Goal: Communication & Community: Ask a question

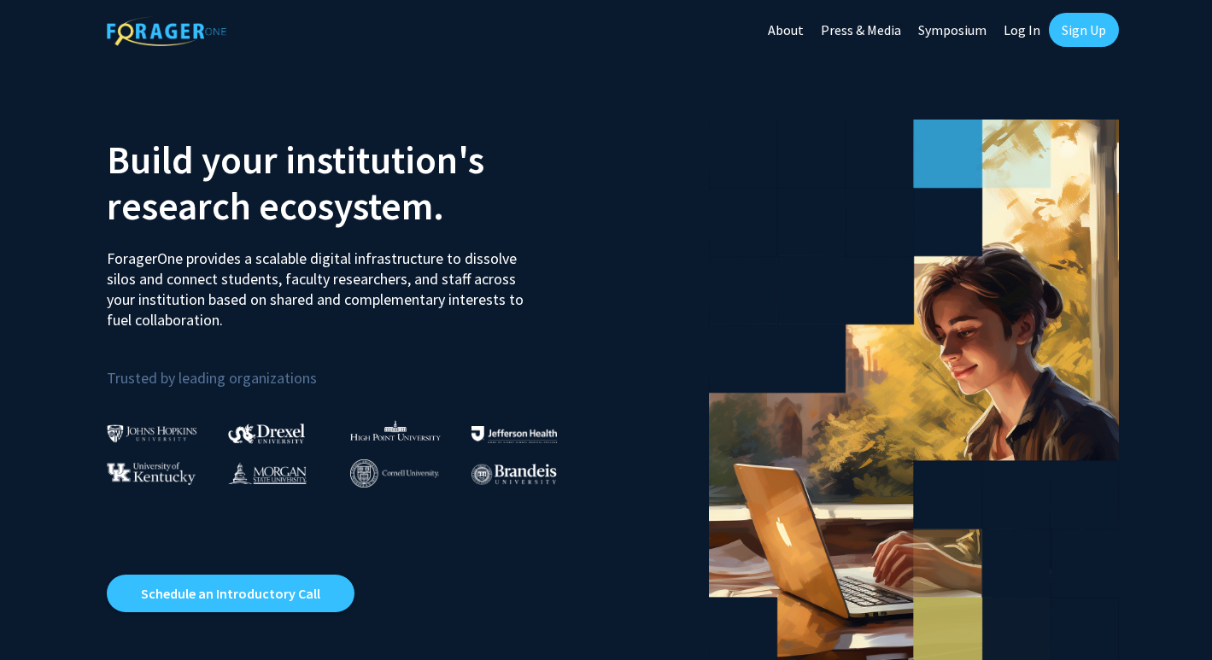
click at [1077, 37] on link "Sign Up" at bounding box center [1084, 30] width 70 height 34
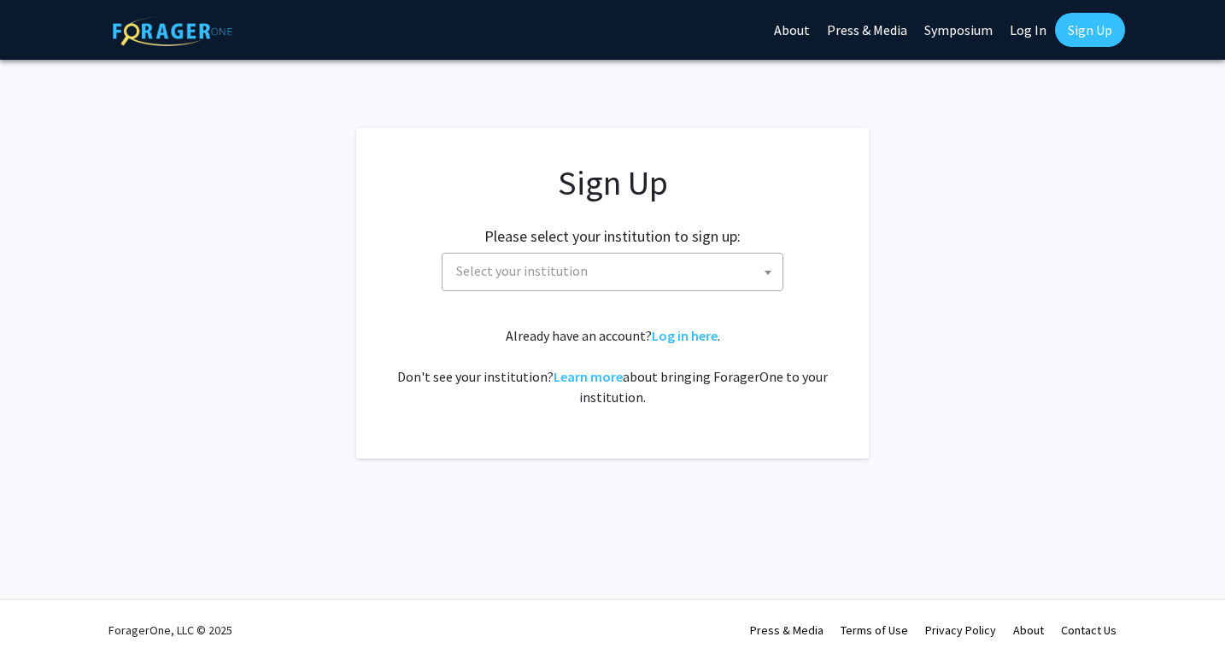
click at [730, 266] on span "Select your institution" at bounding box center [615, 271] width 333 height 35
type input "m"
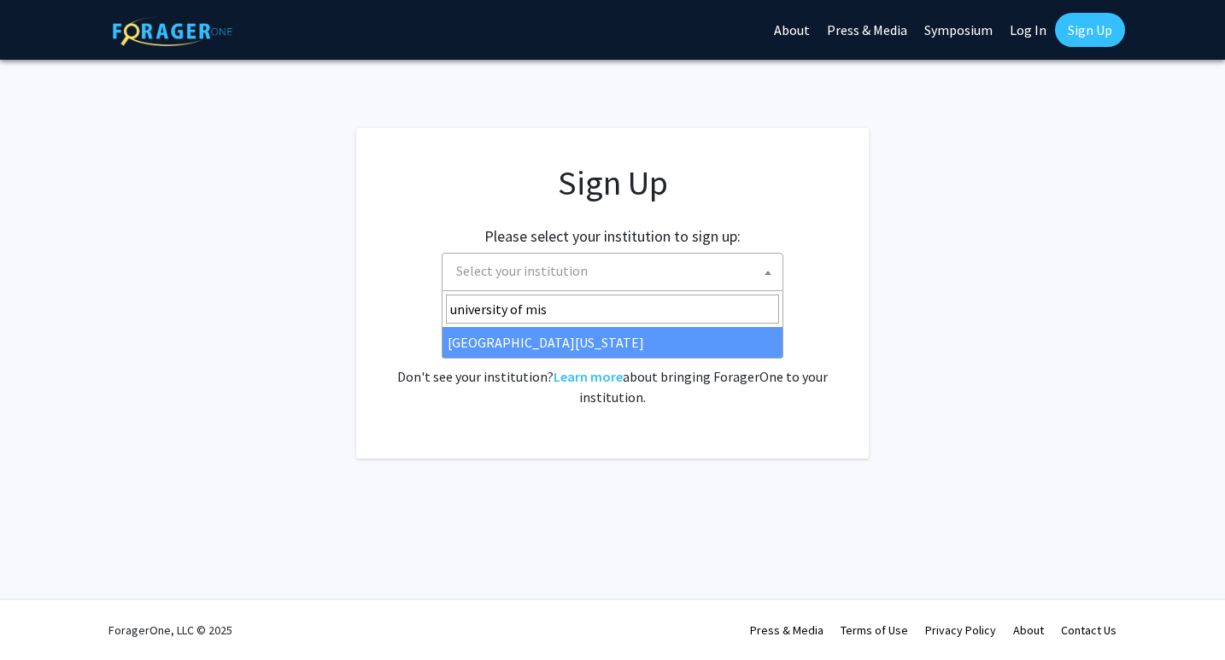
type input "university of miss"
select select "33"
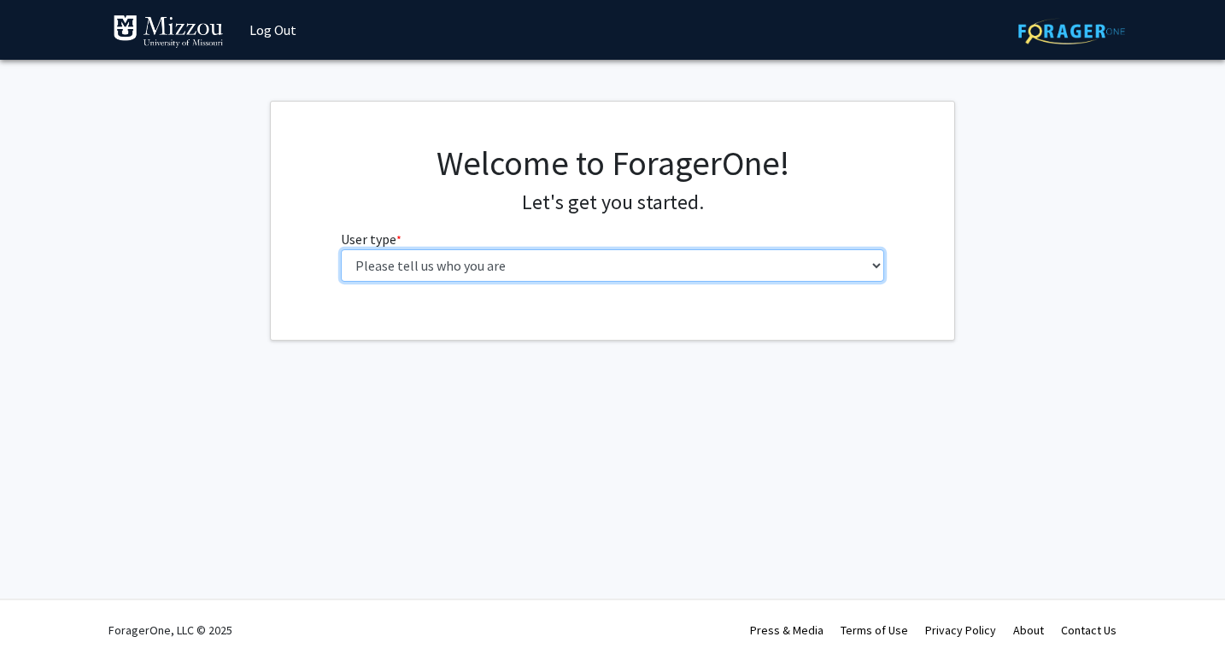
click at [626, 279] on select "Please tell us who you are Undergraduate Student Master's Student Doctoral Cand…" at bounding box center [613, 265] width 544 height 32
select select "1: undergrad"
click at [341, 249] on select "Please tell us who you are Undergraduate Student Master's Student Doctoral Cand…" at bounding box center [613, 265] width 544 height 32
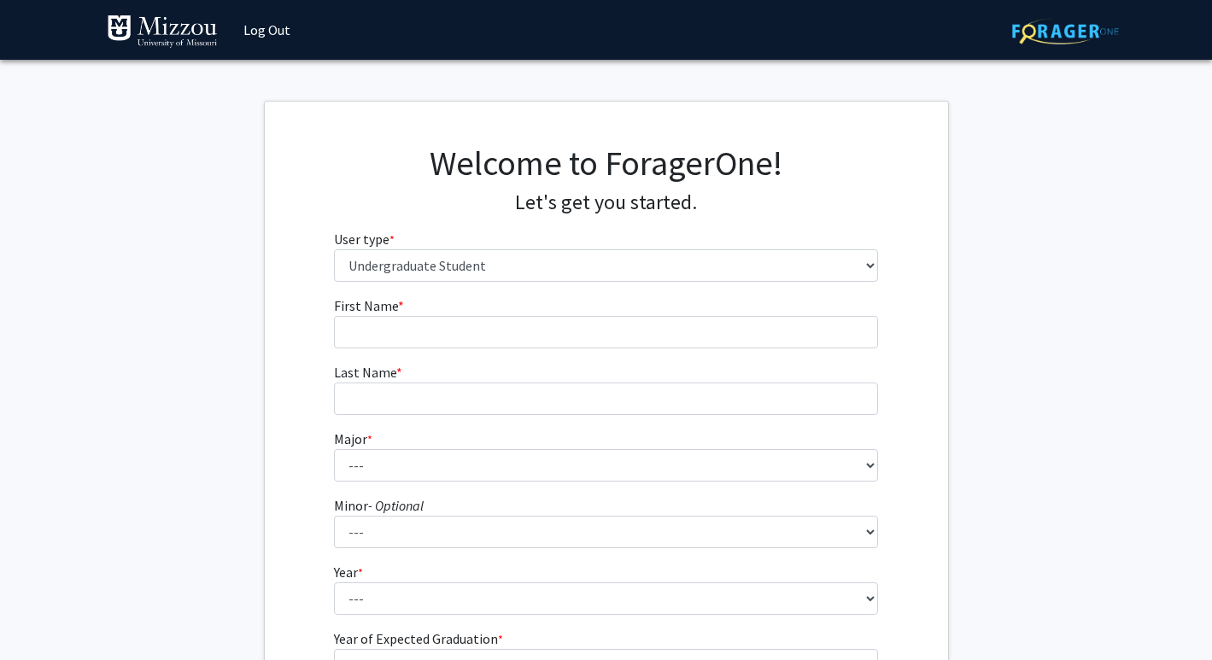
click at [580, 350] on form "First Name * required Last Name * required Major * required --- Agribusiness Ma…" at bounding box center [606, 504] width 544 height 417
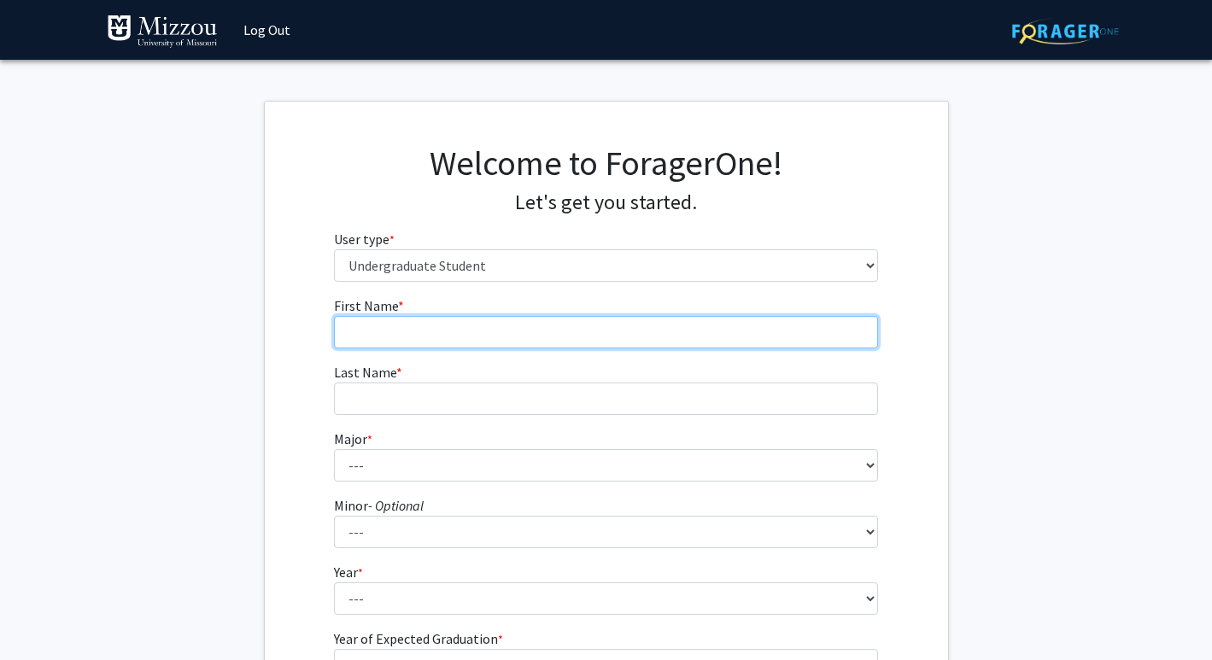
click at [575, 340] on input "First Name * required" at bounding box center [606, 332] width 544 height 32
type input "Lydia"
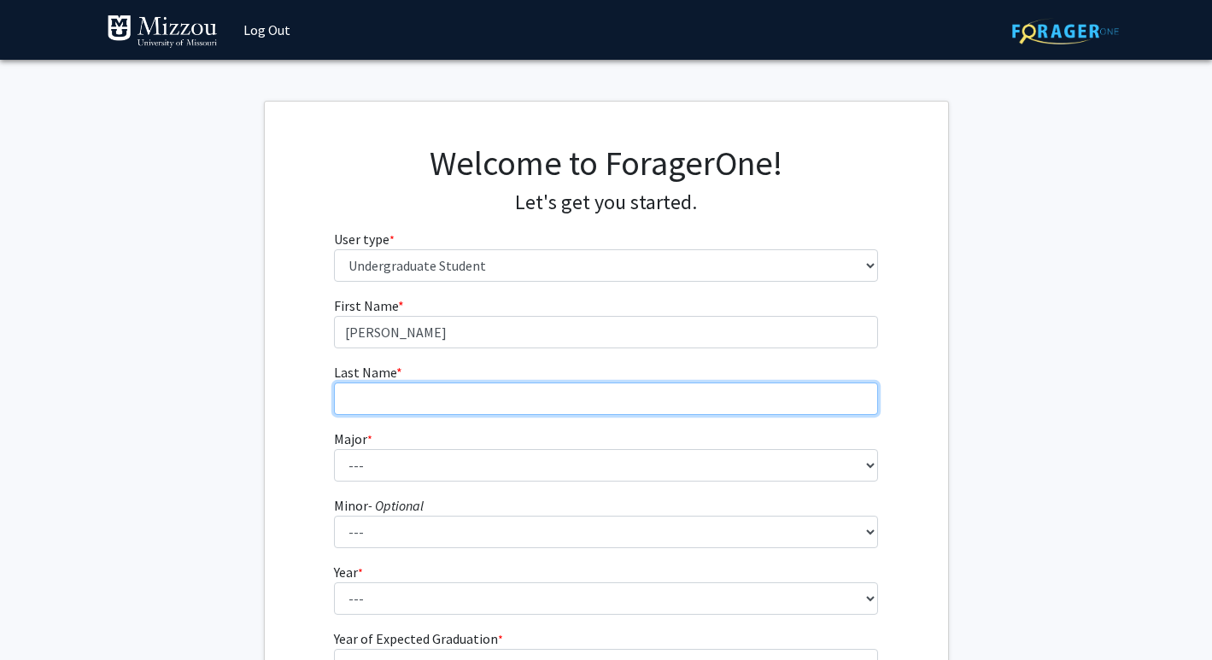
click at [366, 385] on input "Last Name * required" at bounding box center [606, 399] width 544 height 32
type input "Smith"
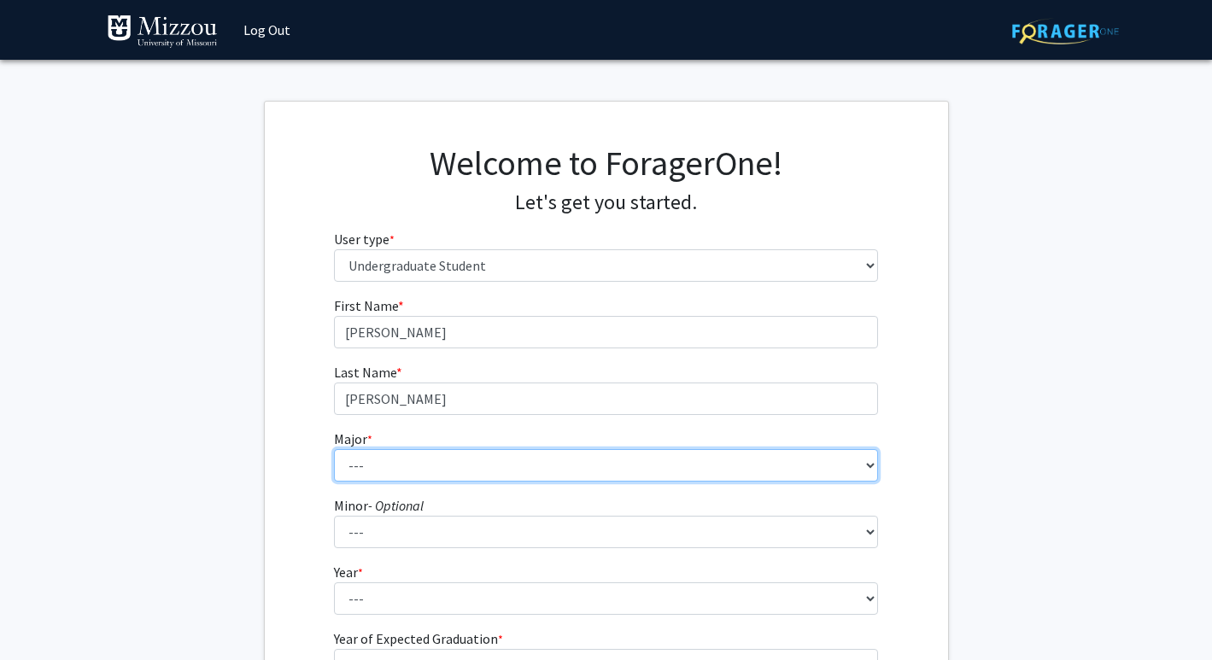
click at [368, 462] on select "--- Agribusiness Management Agricultural Education Agricultural Education: Comm…" at bounding box center [606, 465] width 544 height 32
select select "135: 2628"
click at [334, 449] on select "--- Agribusiness Management Agricultural Education Agricultural Education: Comm…" at bounding box center [606, 465] width 544 height 32
click at [425, 477] on select "--- Agribusiness Management Agricultural Education Agricultural Education: Comm…" at bounding box center [606, 465] width 544 height 32
click at [334, 449] on select "--- Agribusiness Management Agricultural Education Agricultural Education: Comm…" at bounding box center [606, 465] width 544 height 32
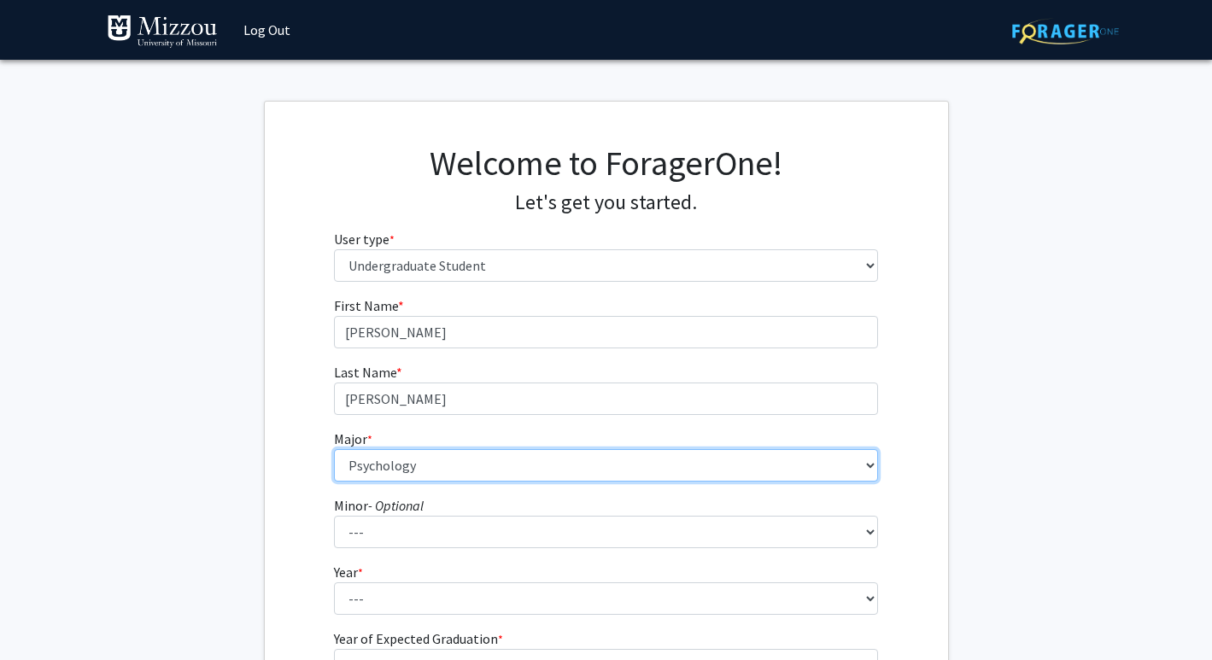
scroll to position [73, 0]
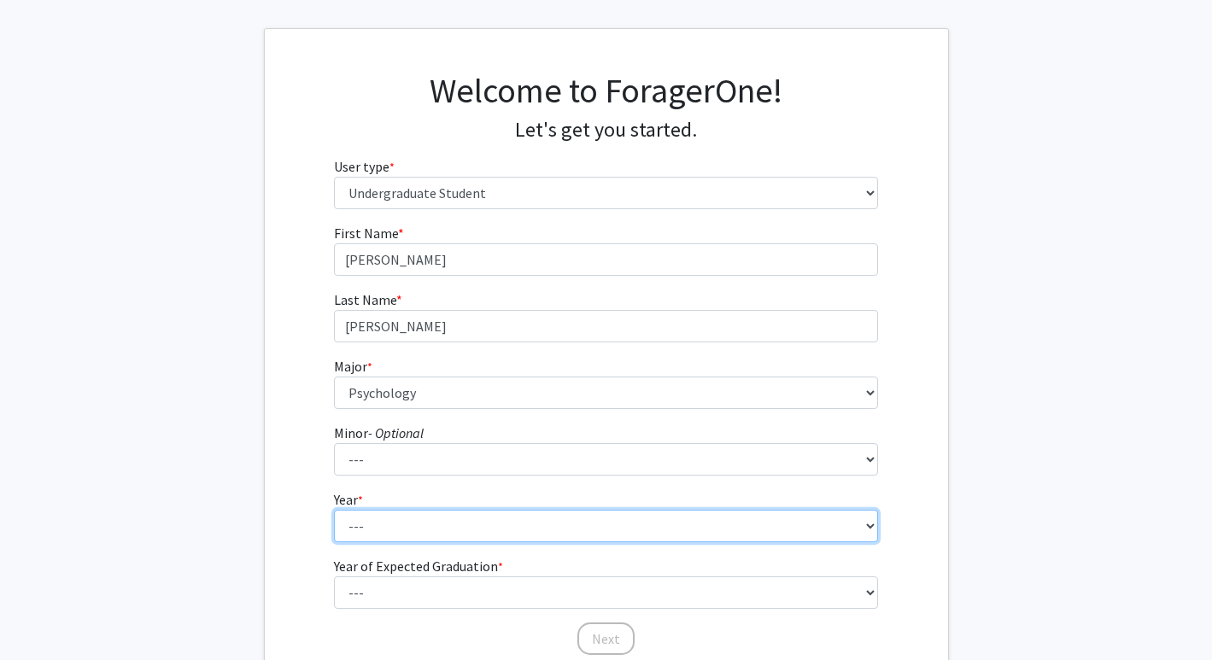
click at [427, 523] on select "--- First-year Sophomore Junior Senior Postbaccalaureate Certificate" at bounding box center [606, 526] width 544 height 32
select select "3: junior"
click at [334, 510] on select "--- First-year Sophomore Junior Senior Postbaccalaureate Certificate" at bounding box center [606, 526] width 544 height 32
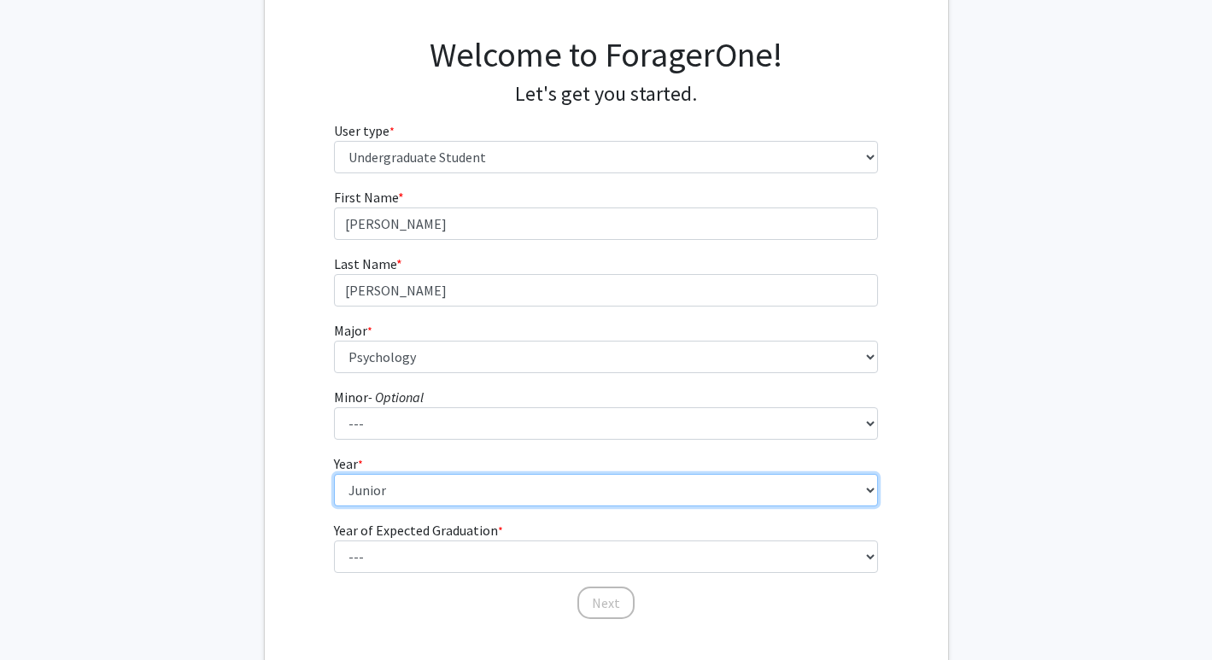
scroll to position [114, 0]
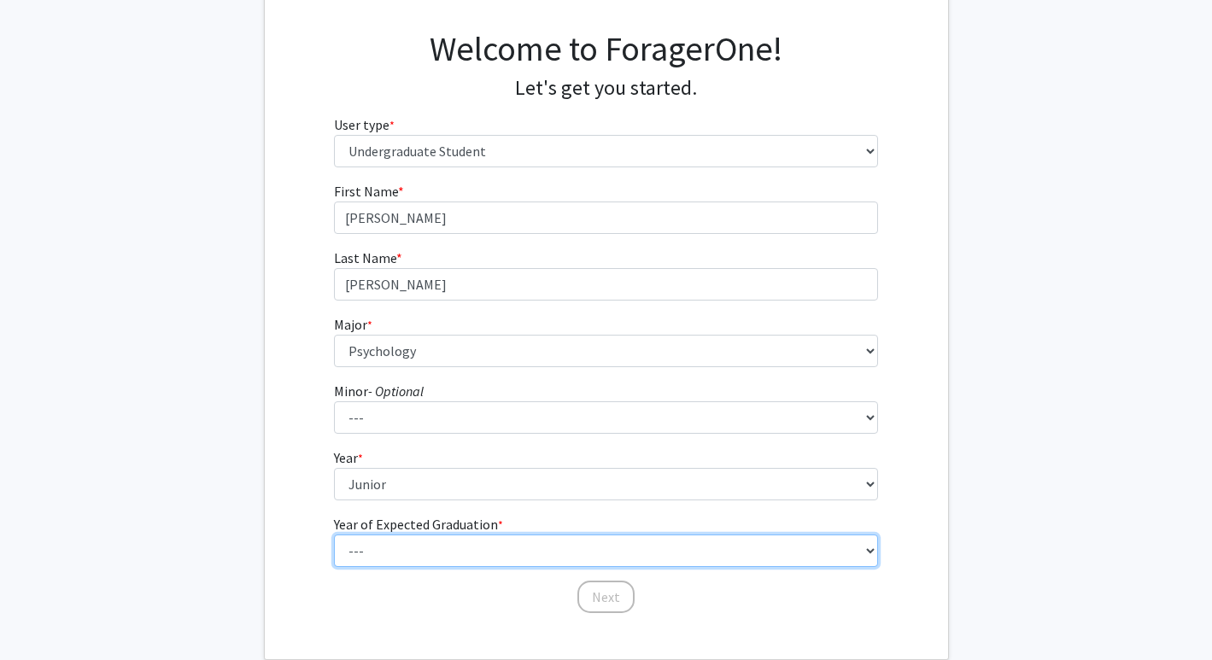
click at [442, 554] on select "--- 2025 2026 2027 2028 2029 2030 2031 2032 2033 2034" at bounding box center [606, 551] width 544 height 32
select select "2: 2026"
click at [334, 535] on select "--- 2025 2026 2027 2028 2029 2030 2031 2032 2033 2034" at bounding box center [606, 551] width 544 height 32
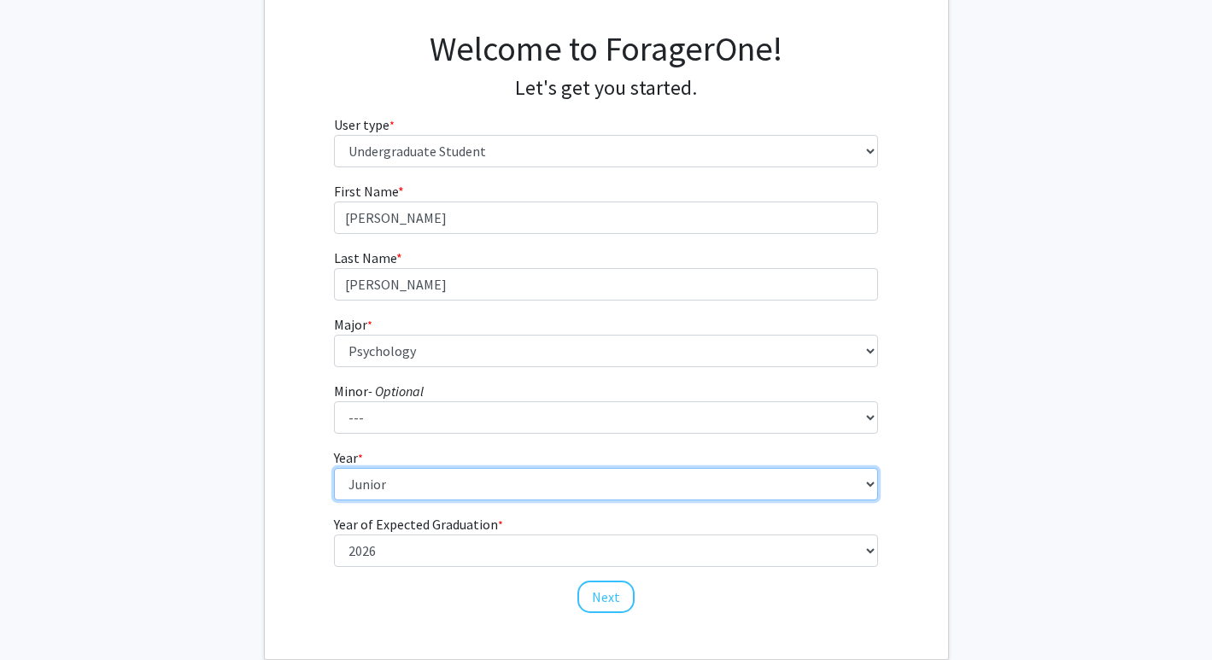
click at [613, 475] on select "--- First-year Sophomore Junior Senior Postbaccalaureate Certificate" at bounding box center [606, 484] width 544 height 32
click at [629, 497] on select "--- First-year Sophomore Junior Senior Postbaccalaureate Certificate" at bounding box center [606, 484] width 544 height 32
click at [334, 468] on select "--- First-year Sophomore Junior Senior Postbaccalaureate Certificate" at bounding box center [606, 484] width 544 height 32
click at [624, 485] on select "--- First-year Sophomore Junior Senior Postbaccalaureate Certificate" at bounding box center [606, 484] width 544 height 32
select select "4: senior"
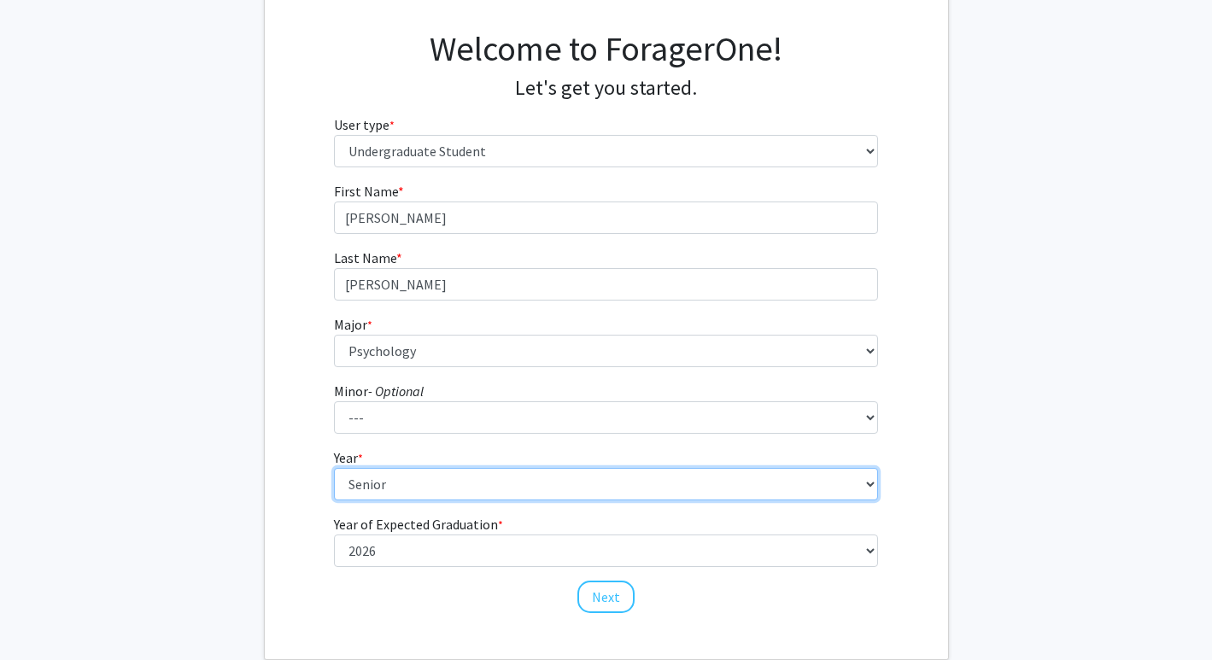
click at [334, 468] on select "--- First-year Sophomore Junior Senior Postbaccalaureate Certificate" at bounding box center [606, 484] width 544 height 32
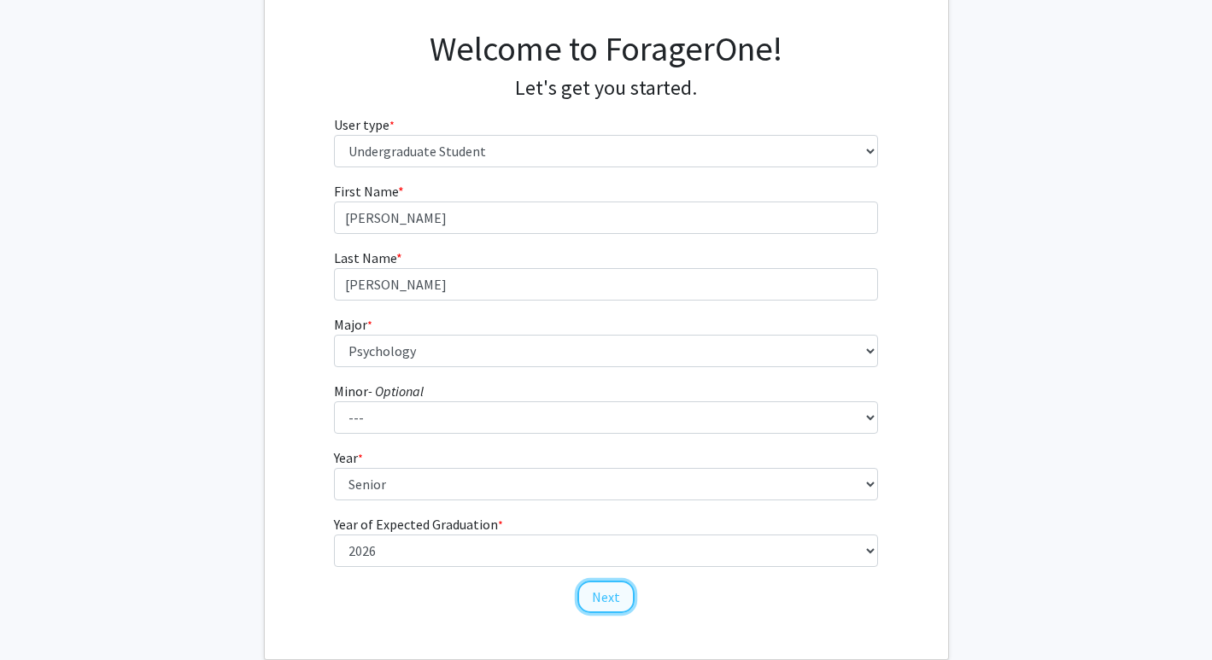
click at [604, 599] on button "Next" at bounding box center [605, 597] width 57 height 32
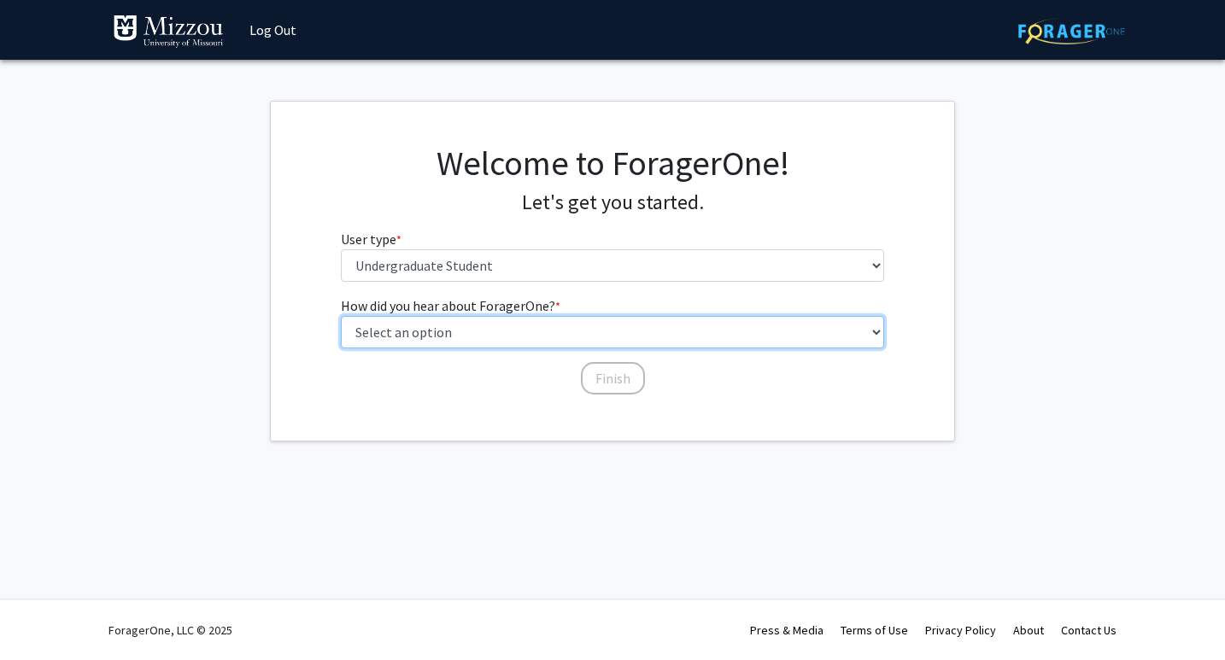
click at [594, 330] on select "Select an option Peer/student recommendation Faculty/staff recommendation Unive…" at bounding box center [613, 332] width 544 height 32
select select "2: faculty_recommendation"
click at [341, 316] on select "Select an option Peer/student recommendation Faculty/staff recommendation Unive…" at bounding box center [613, 332] width 544 height 32
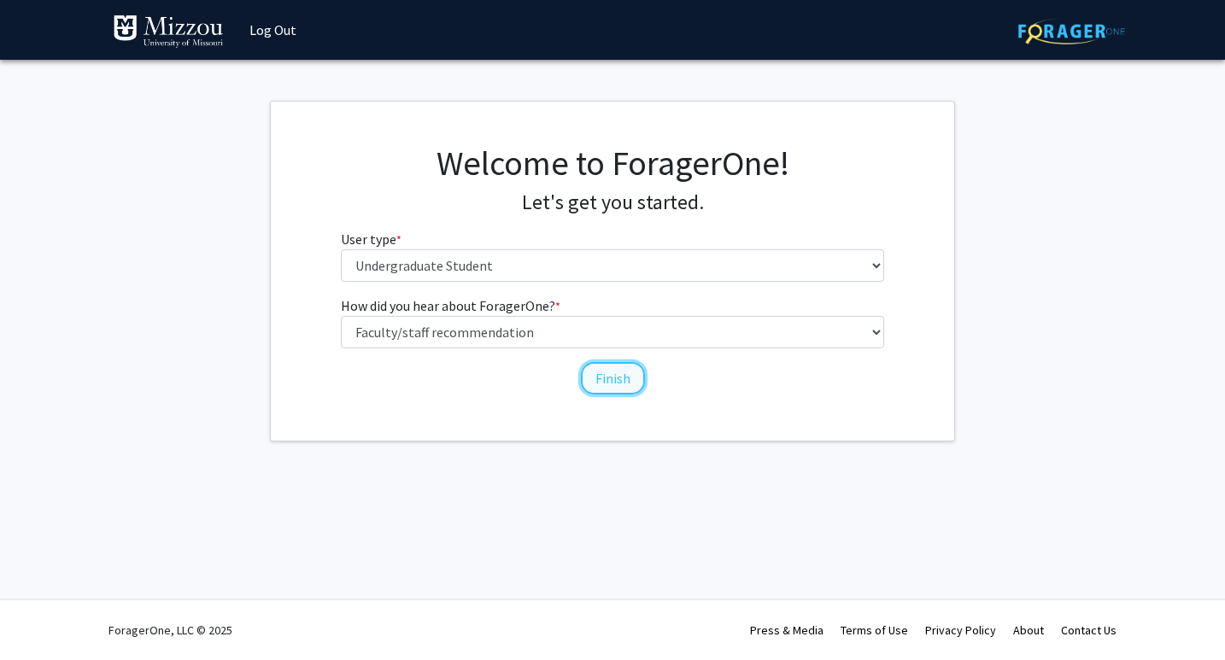
click at [596, 380] on button "Finish" at bounding box center [613, 378] width 64 height 32
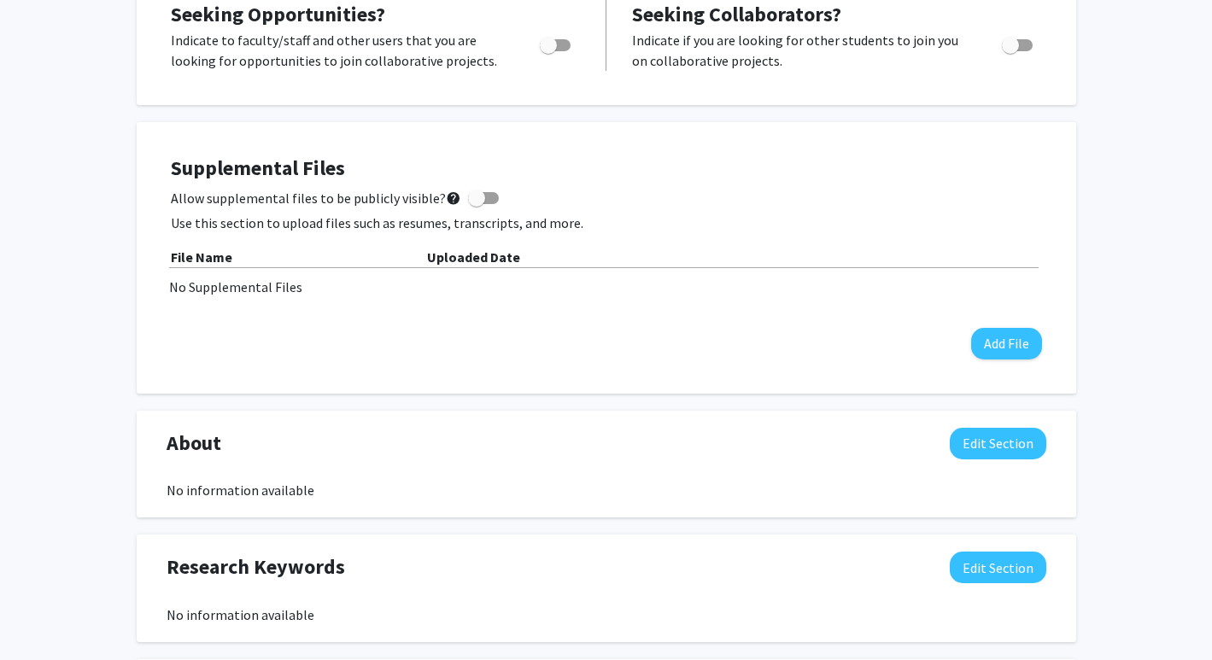
scroll to position [331, 0]
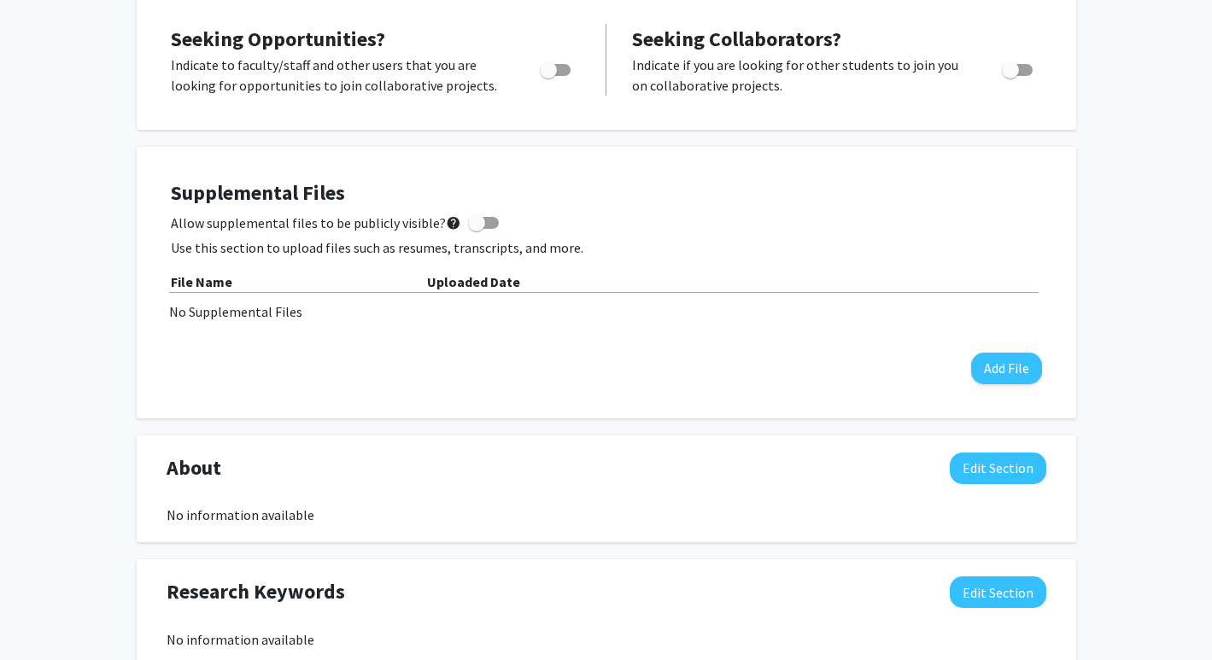
click at [551, 60] on label "Toggle" at bounding box center [552, 70] width 38 height 21
click at [548, 76] on input "Are you actively seeking opportunities?" at bounding box center [548, 76] width 1 height 1
checkbox input "true"
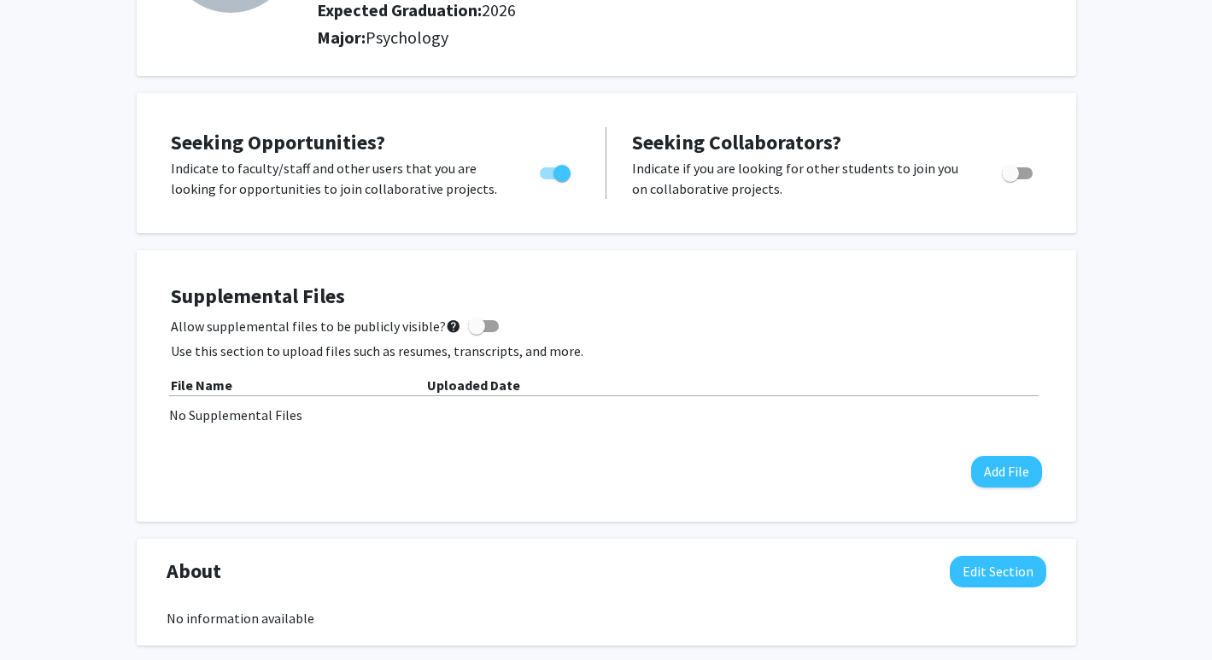
scroll to position [0, 0]
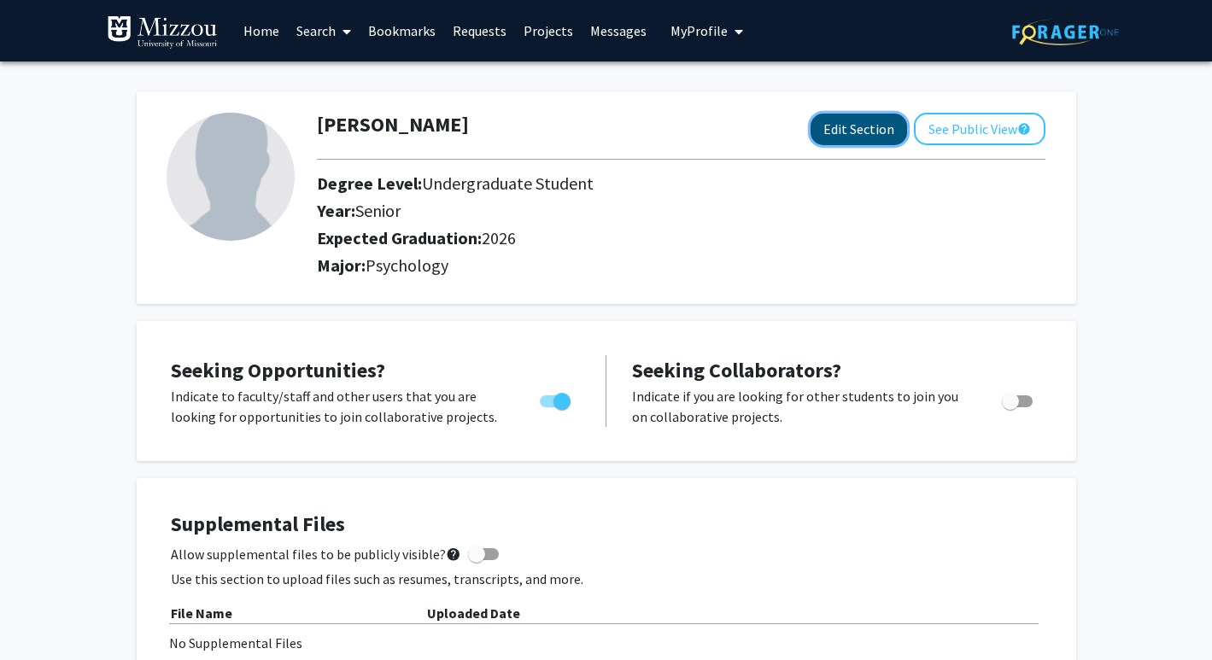
click at [878, 134] on button "Edit Section" at bounding box center [859, 130] width 97 height 32
select select "senior"
select select "2026"
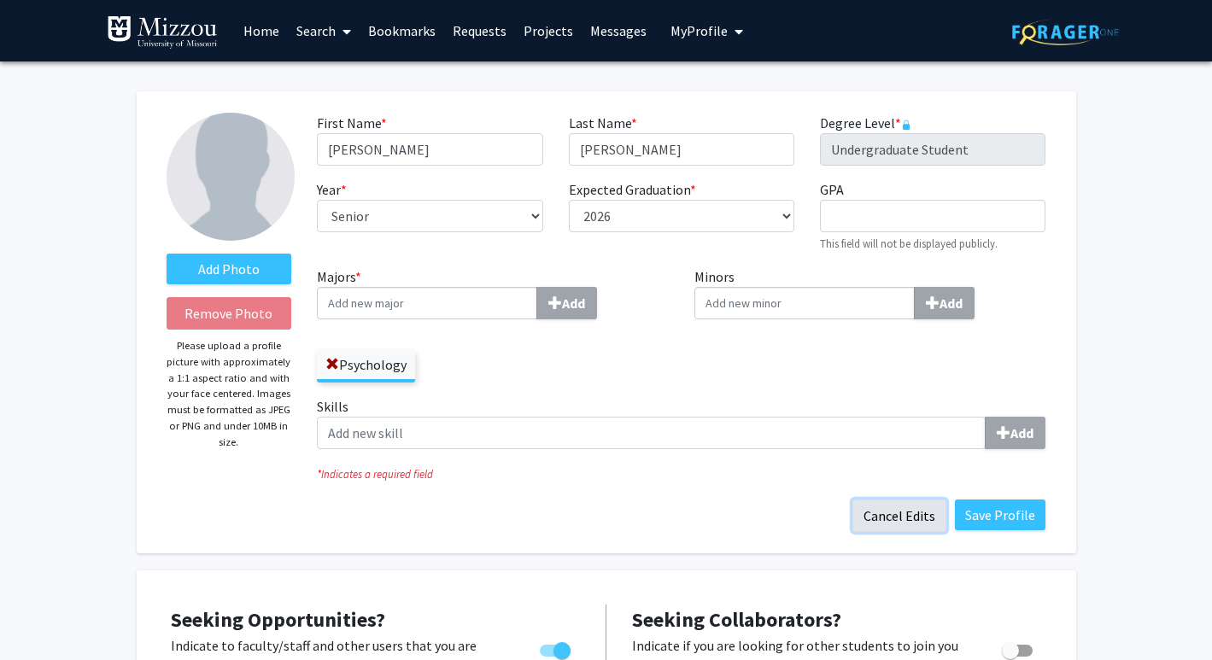
click at [912, 513] on button "Cancel Edits" at bounding box center [899, 516] width 94 height 32
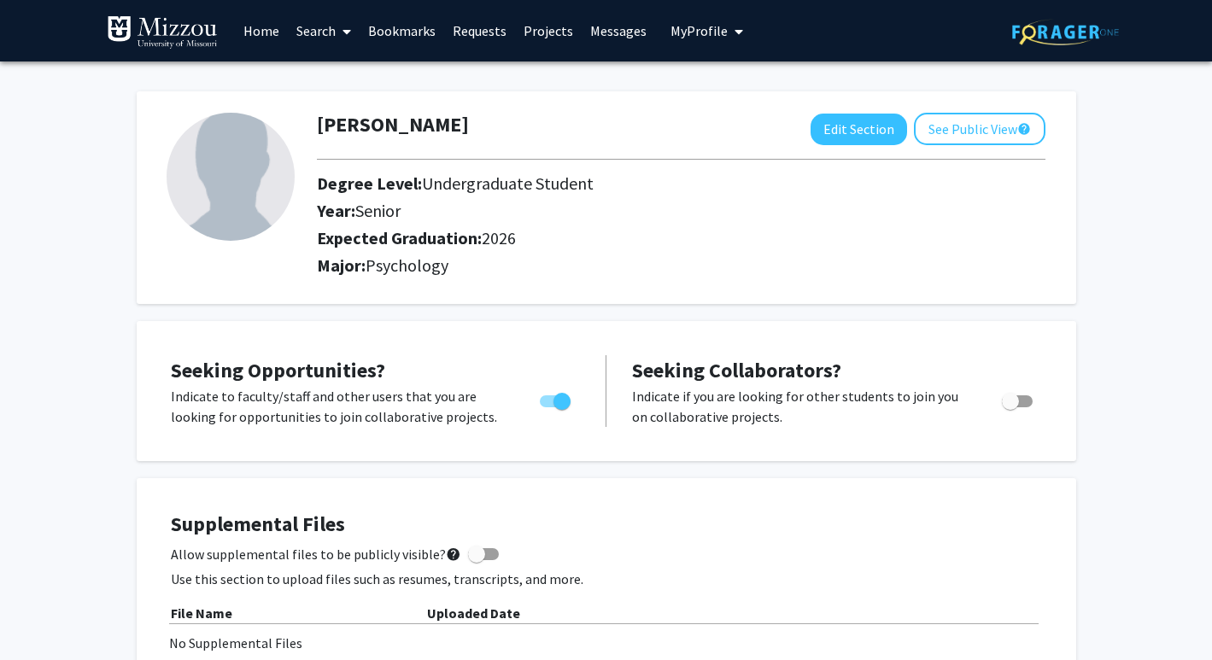
click at [336, 25] on span at bounding box center [343, 32] width 15 height 60
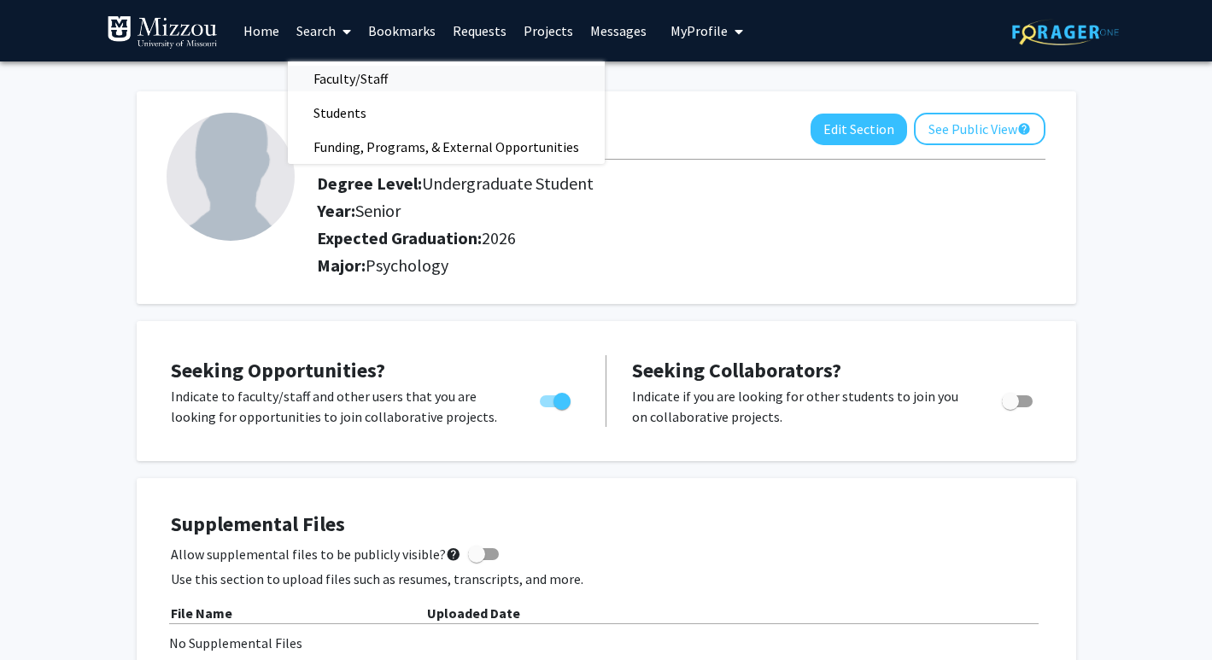
click at [345, 78] on span "Faculty/Staff" at bounding box center [351, 79] width 126 height 34
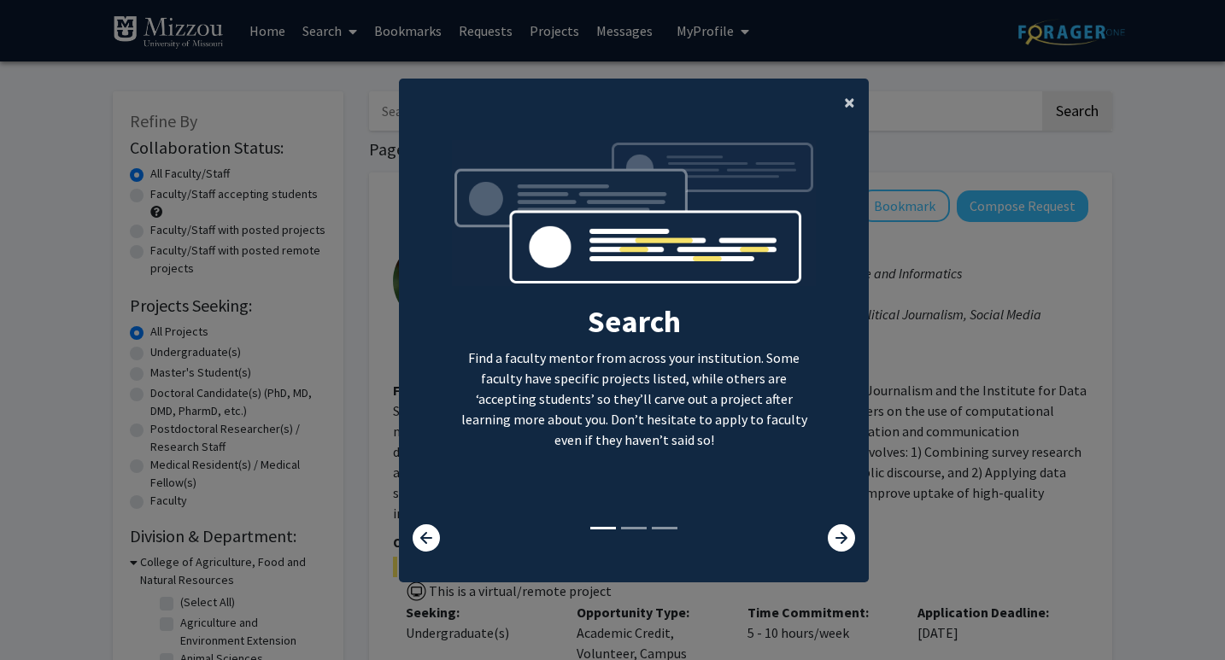
click at [833, 108] on button "×" at bounding box center [849, 103] width 38 height 48
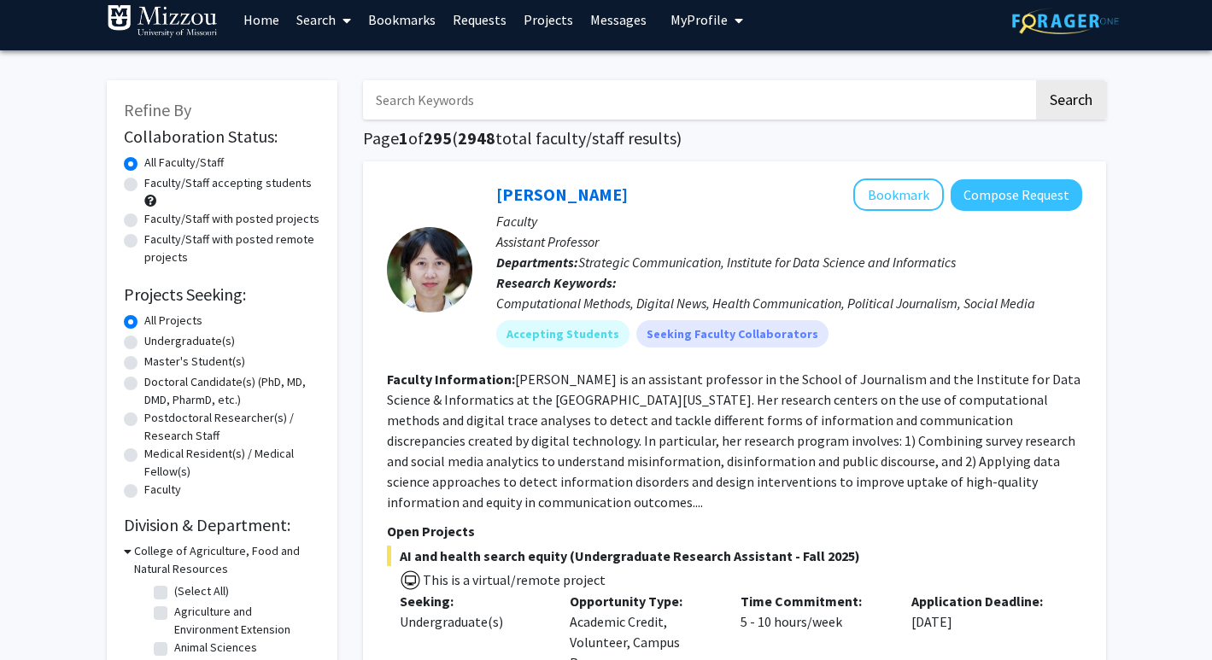
scroll to position [13, 0]
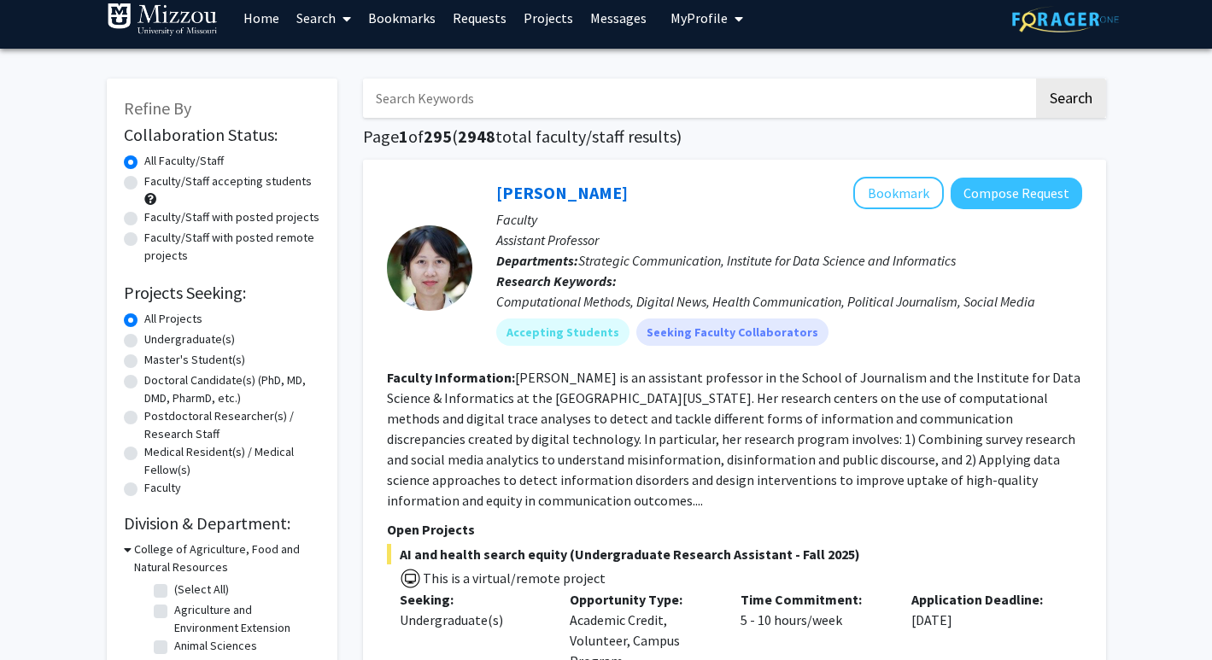
click at [454, 94] on input "Search Keywords" at bounding box center [698, 98] width 671 height 39
paste input "Dr. Ellis-Kalton"
type input "Dr. Ellis-Kalton"
click at [1036, 79] on button "Search" at bounding box center [1071, 98] width 70 height 39
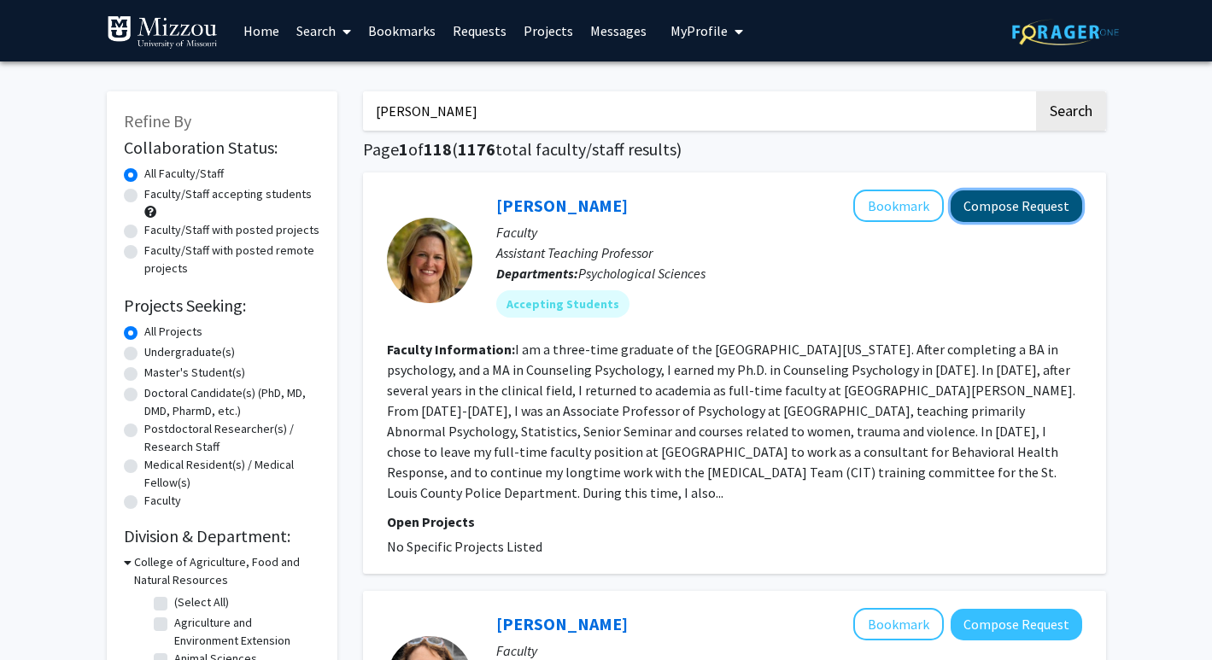
click at [1025, 199] on button "Compose Request" at bounding box center [1017, 206] width 132 height 32
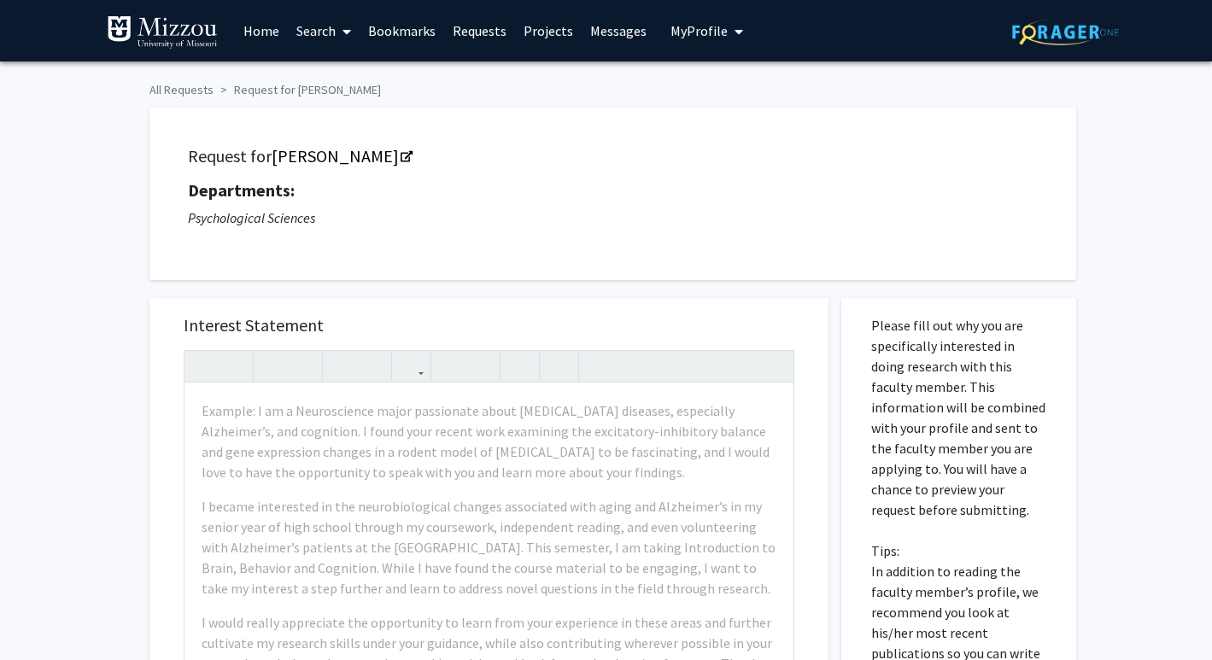
click at [279, 215] on icon "Psychological Sciences" at bounding box center [251, 217] width 127 height 17
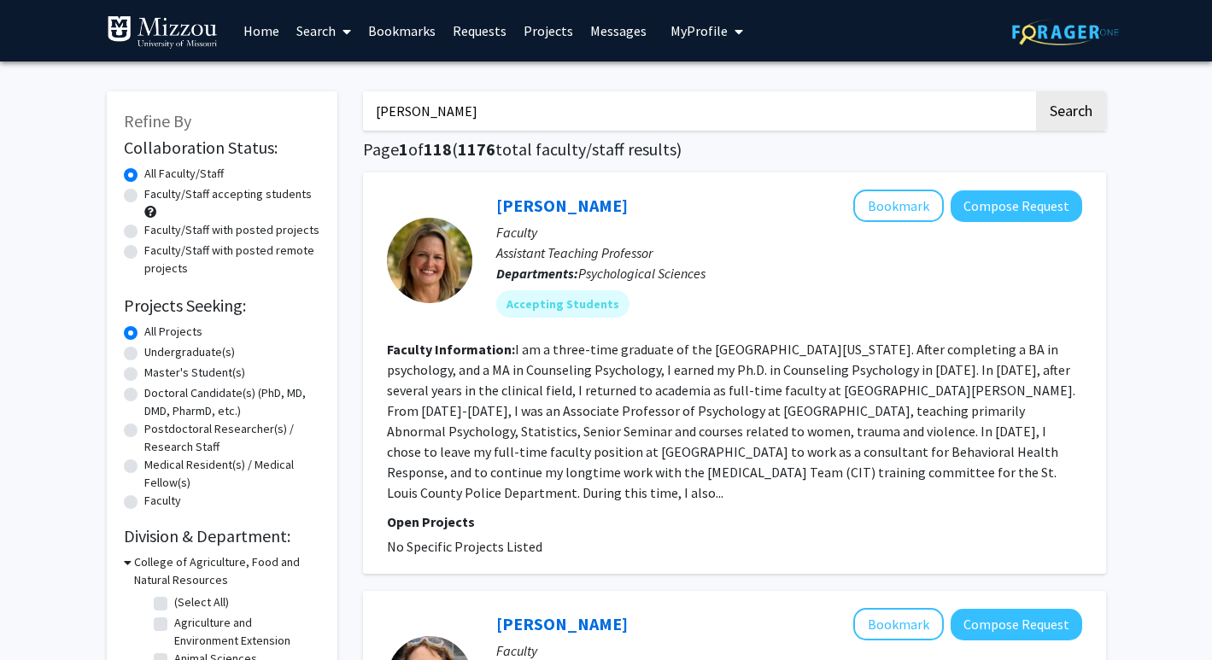
click at [677, 263] on p "Departments: Psychological Sciences" at bounding box center [789, 273] width 586 height 21
click at [550, 292] on mat-chip "Accepting Students" at bounding box center [562, 303] width 133 height 27
click at [977, 198] on button "Compose Request" at bounding box center [1017, 206] width 132 height 32
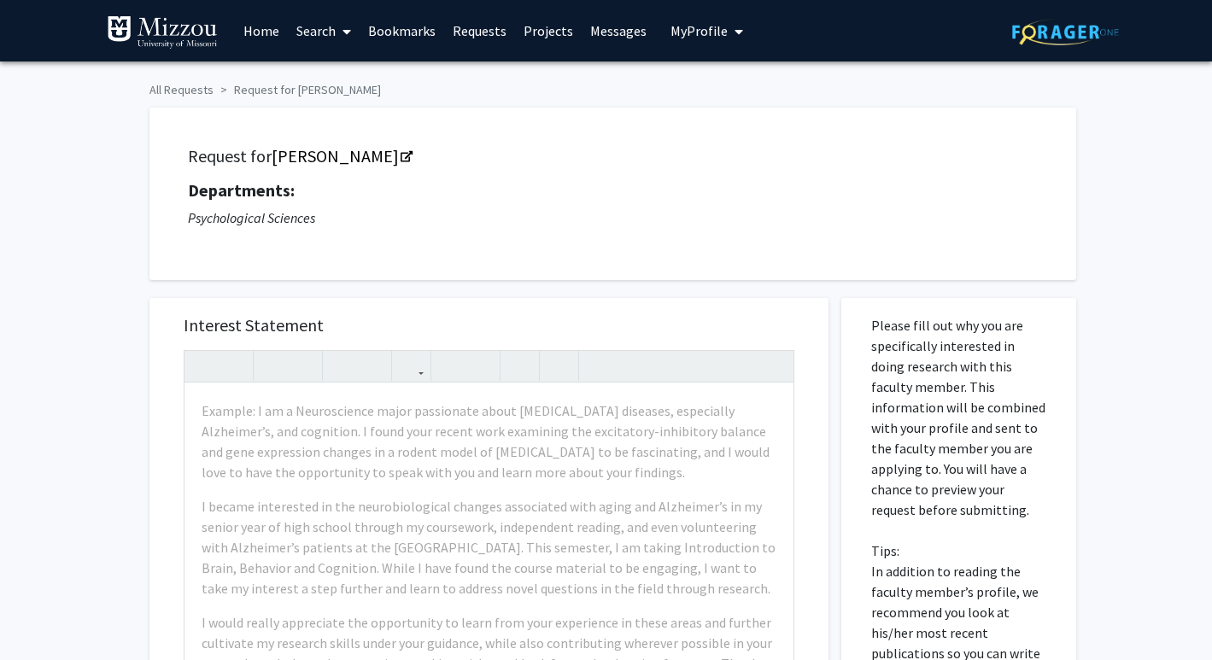
click at [531, 187] on h5 "Departments:" at bounding box center [613, 190] width 850 height 21
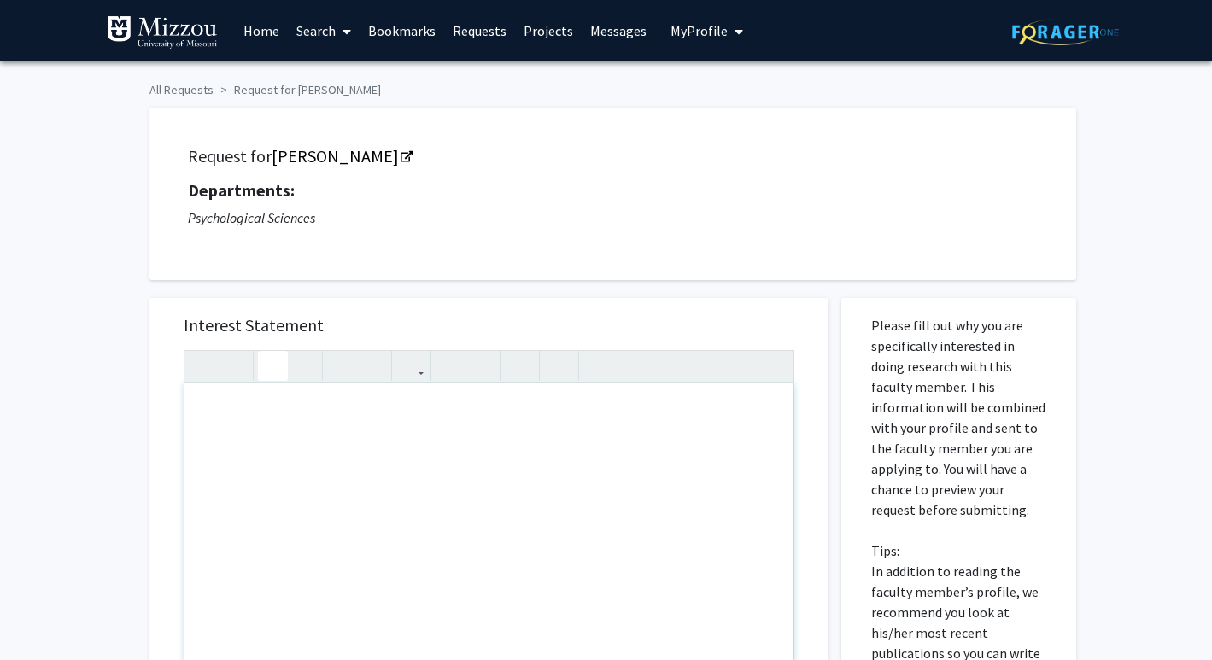
click at [376, 435] on div "Note to users with screen readers: Please press Alt+0 or Option+0 to deactivate…" at bounding box center [489, 579] width 609 height 391
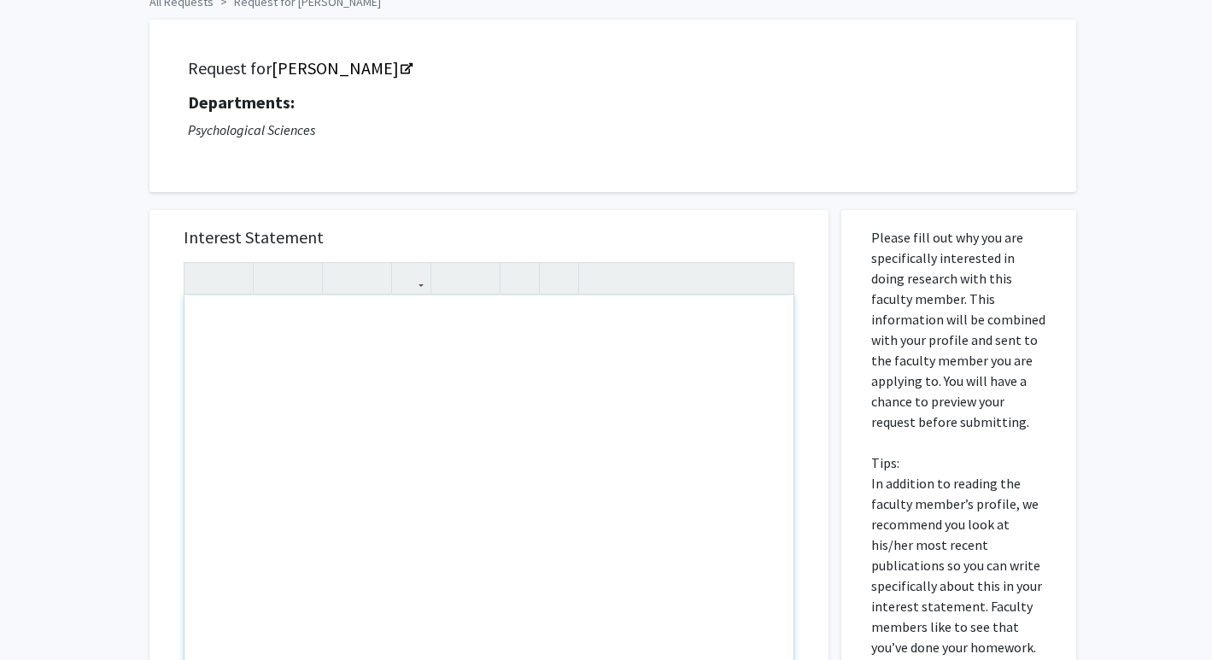
scroll to position [90, 0]
type textarea "x"
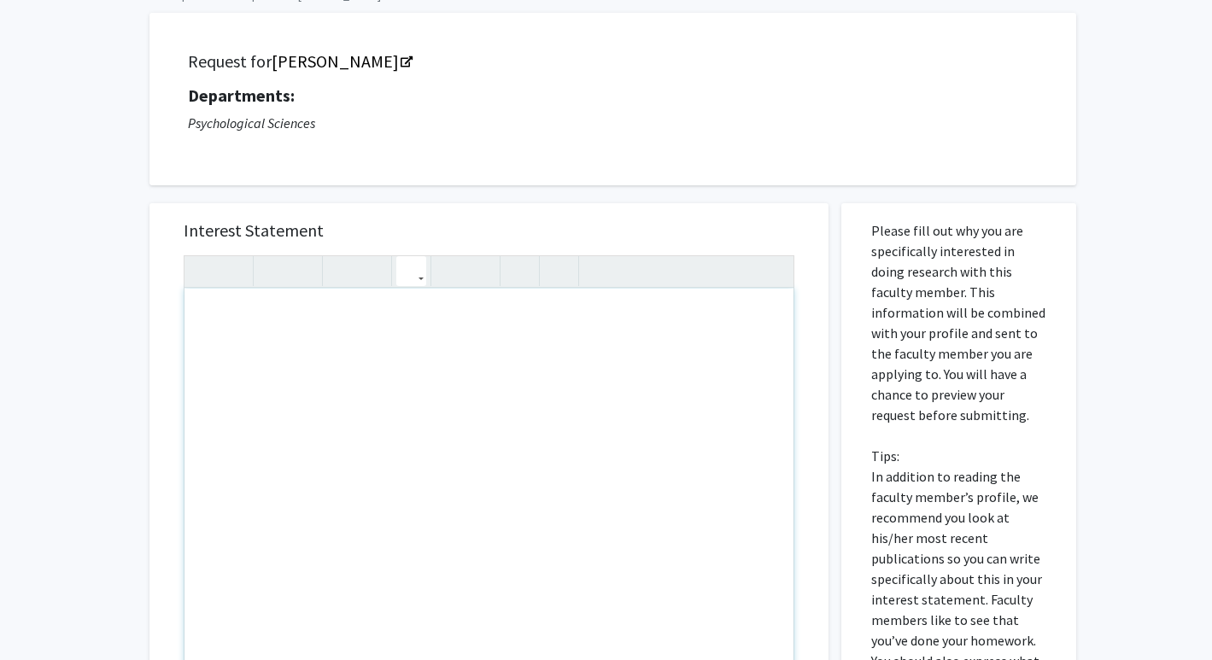
scroll to position [119, 0]
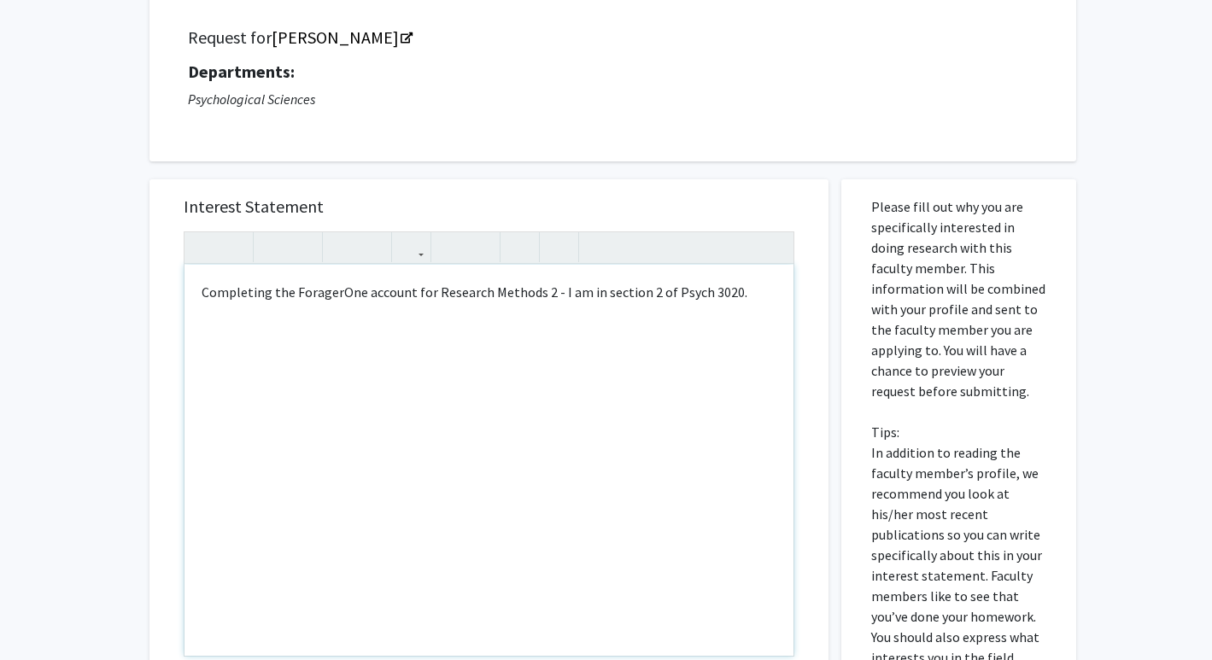
click at [551, 295] on div "Completing the ForagerOne account for Research Methods 2 - I am in section 2 of…" at bounding box center [489, 460] width 609 height 391
type textarea "Completing the ForagerOne account for Research Methods 2 - Lydia Smith, I am in…"
click at [394, 313] on div "Completing the ForagerOne account for Research Methods 2 - Lydia Smith, I am in…" at bounding box center [489, 460] width 609 height 391
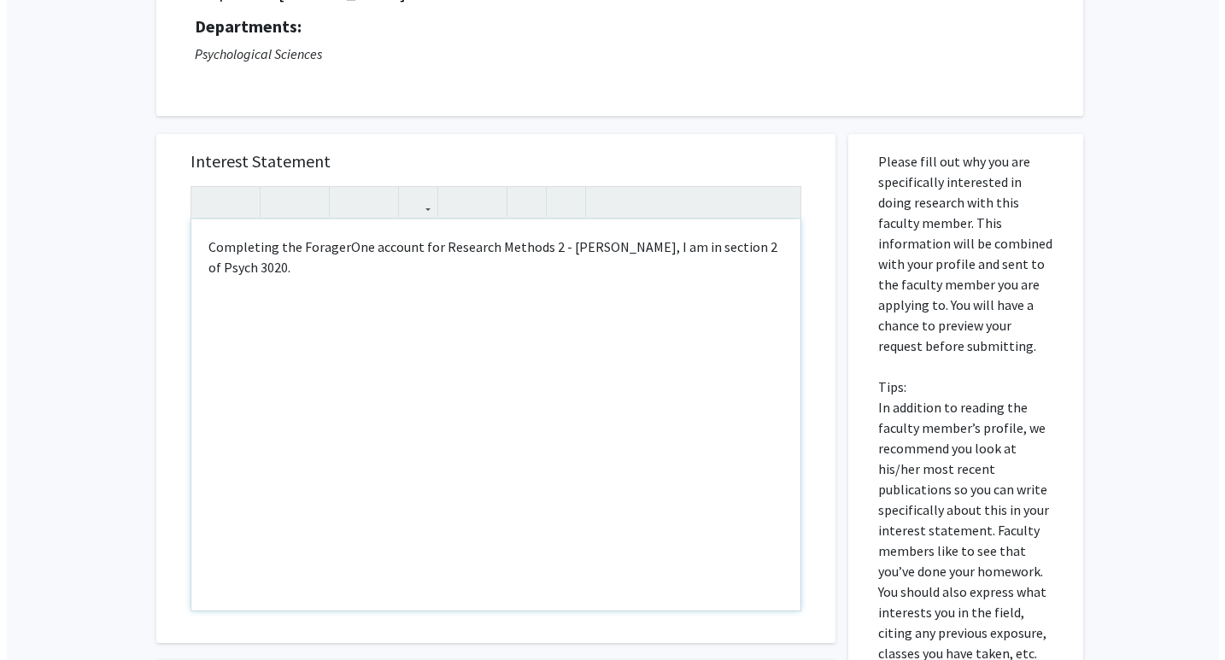
scroll to position [483, 0]
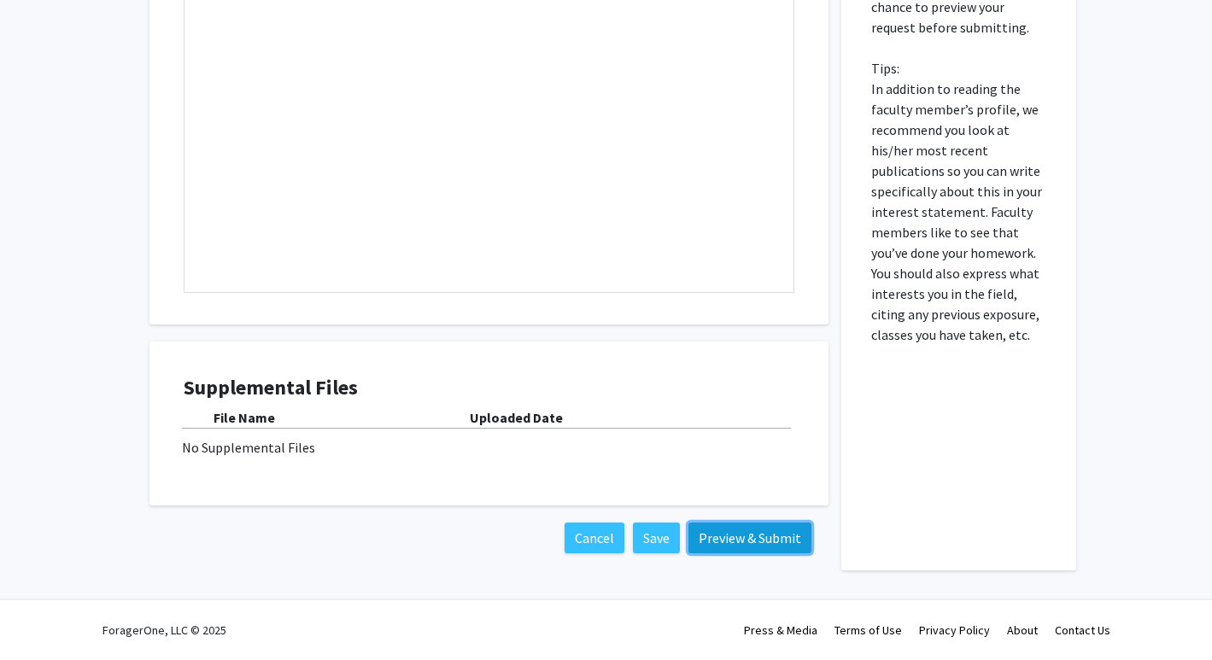
click at [733, 535] on button "Preview & Submit" at bounding box center [749, 538] width 123 height 31
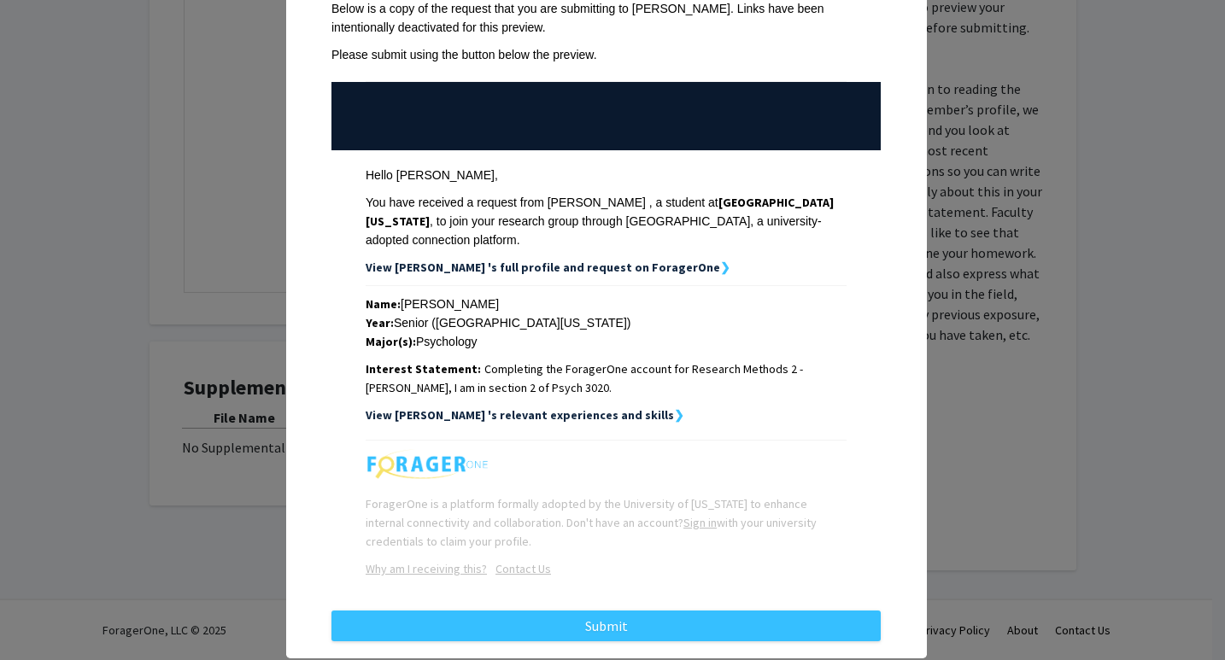
scroll to position [133, 0]
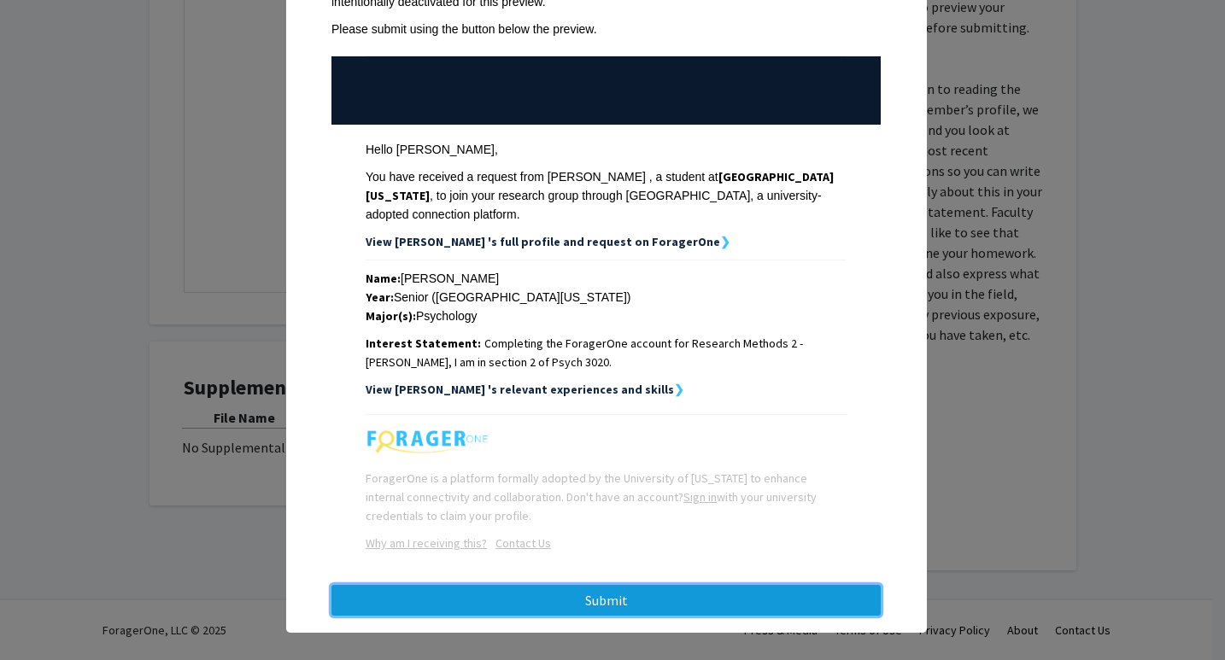
click at [677, 585] on button "Submit" at bounding box center [605, 600] width 549 height 31
